Goal: Task Accomplishment & Management: Manage account settings

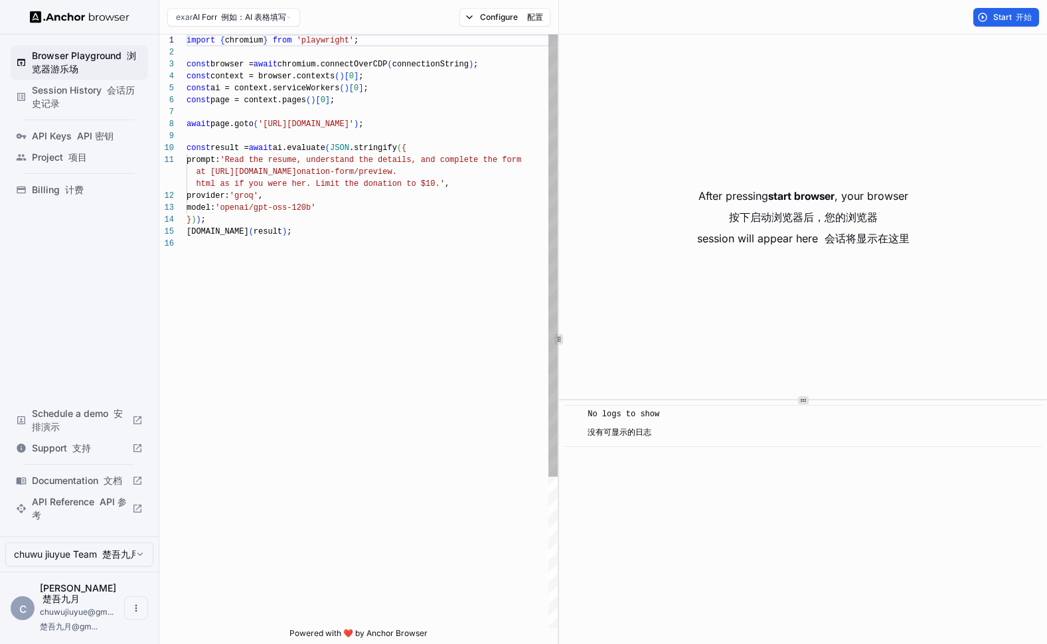
scroll to position [120, 0]
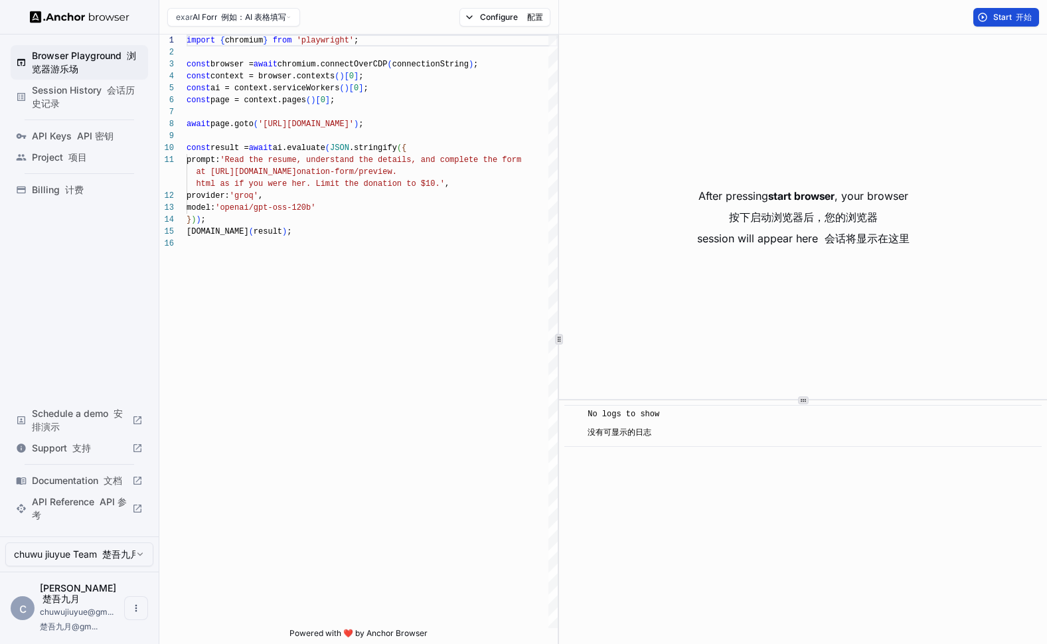
click at [1008, 18] on span "Start 开始" at bounding box center [1014, 17] width 40 height 11
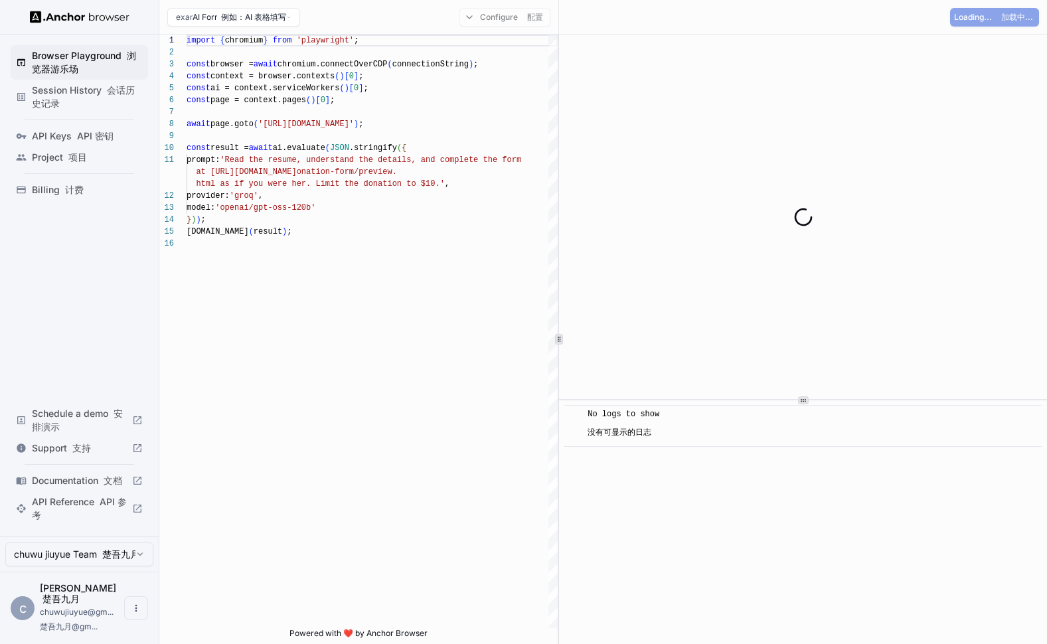
click at [94, 134] on font "API 密钥" at bounding box center [95, 135] width 37 height 11
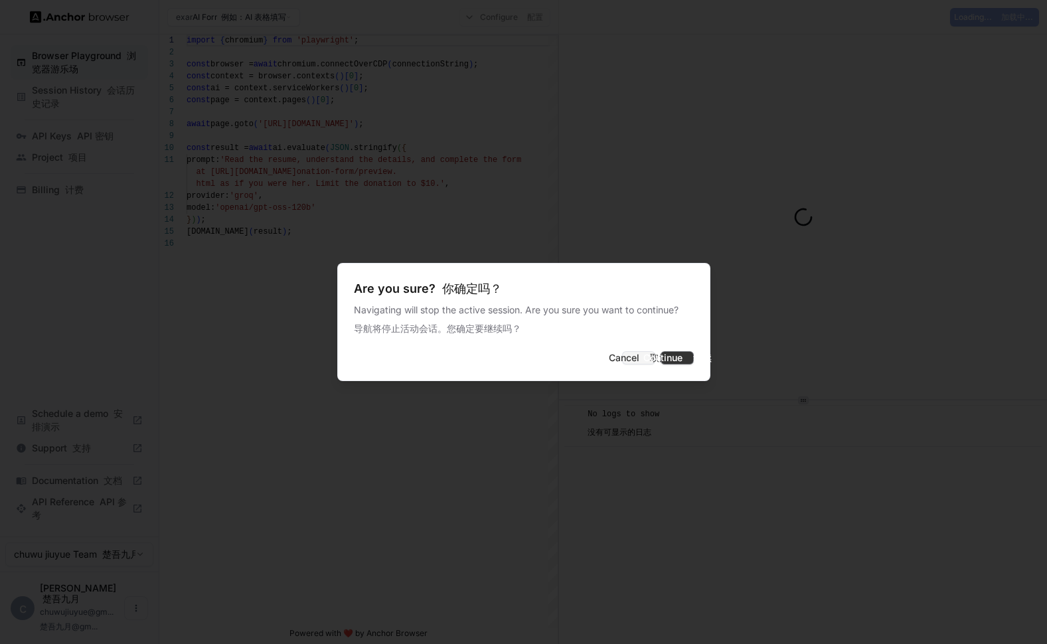
click at [661, 363] on button "Continue 继续" at bounding box center [677, 357] width 33 height 13
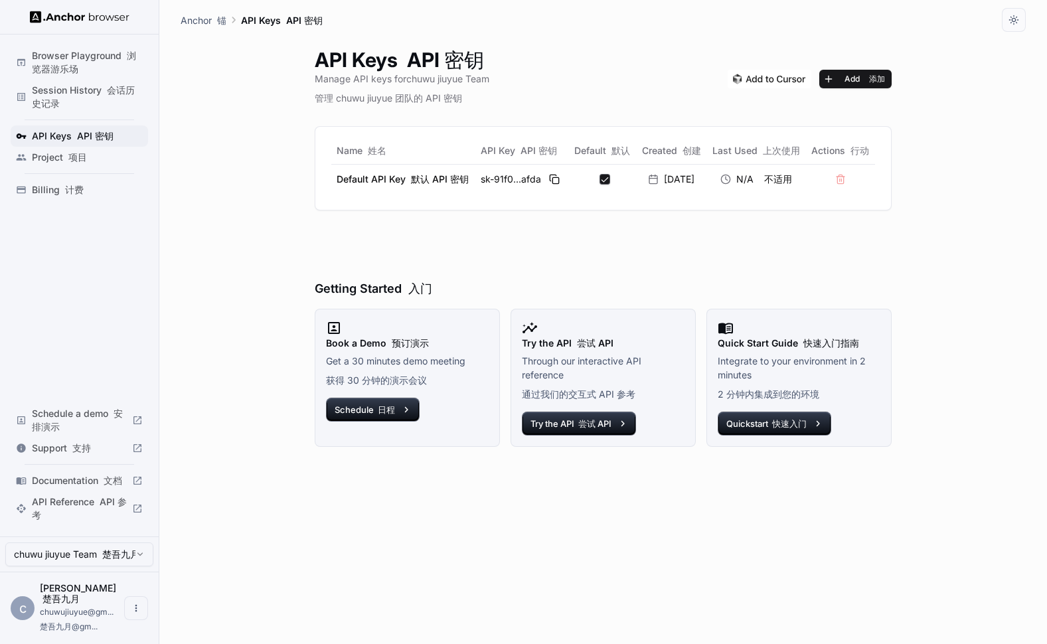
click at [66, 192] on font "计费" at bounding box center [74, 189] width 19 height 11
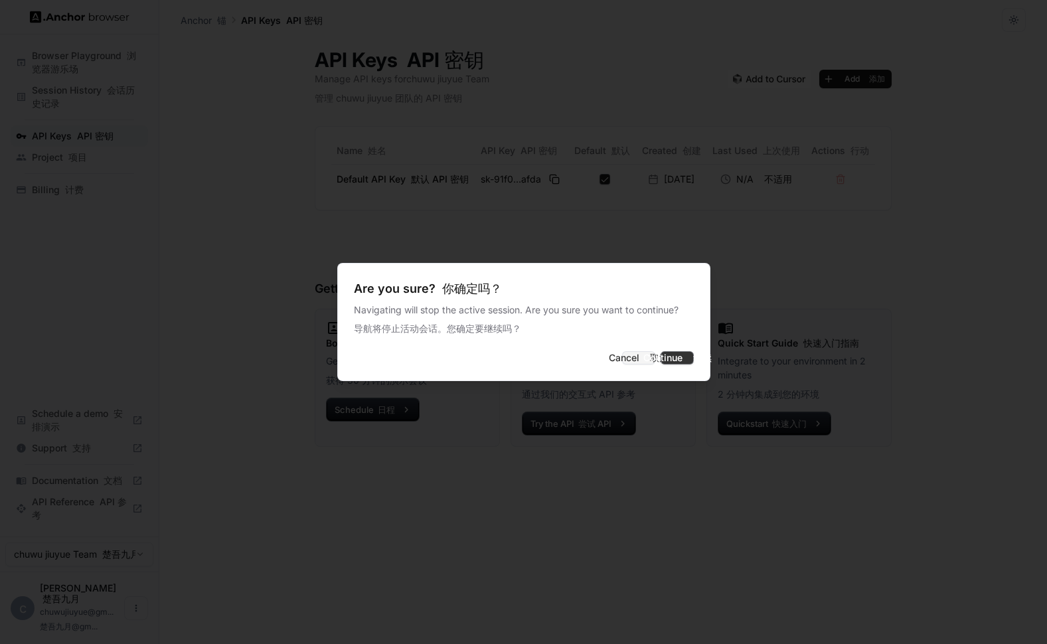
click at [661, 358] on button "Continue 继续" at bounding box center [677, 357] width 33 height 13
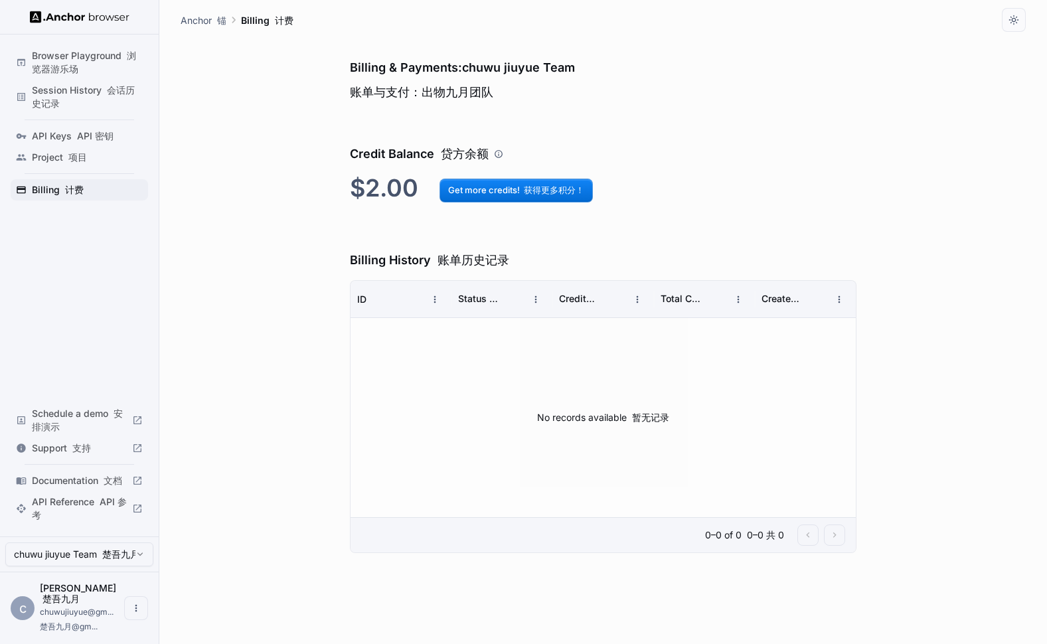
click at [72, 137] on font at bounding box center [74, 135] width 5 height 11
